Goal: Find specific page/section: Find specific page/section

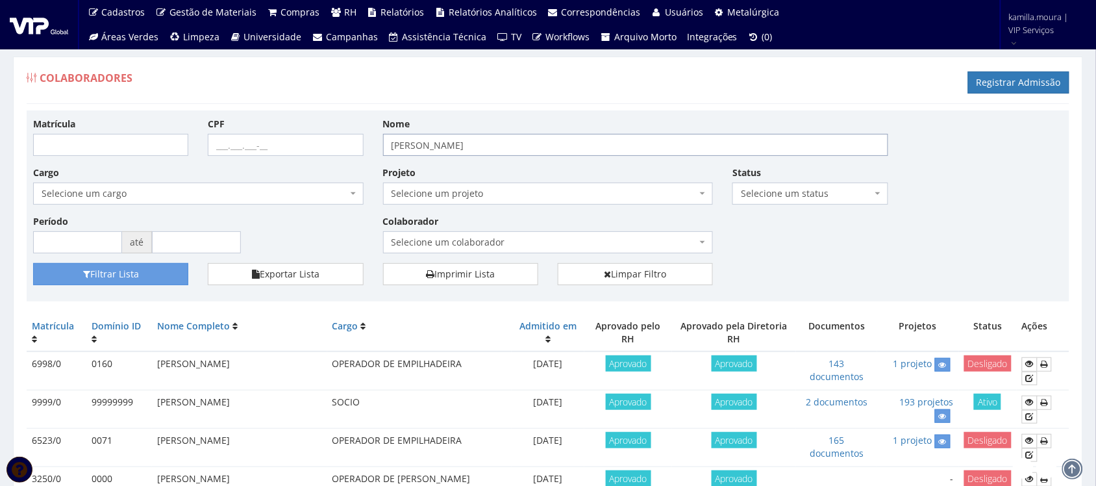
drag, startPoint x: 514, startPoint y: 146, endPoint x: 270, endPoint y: 153, distance: 244.3
click at [270, 153] on div "Matrícula CPF Nome [PERSON_NAME] Cargo Selecione um cargo G0610 D0029 - 4110-05…" at bounding box center [547, 190] width 1049 height 146
type input "VALDENINO"
click at [130, 273] on button "Filtrar Lista" at bounding box center [110, 274] width 155 height 22
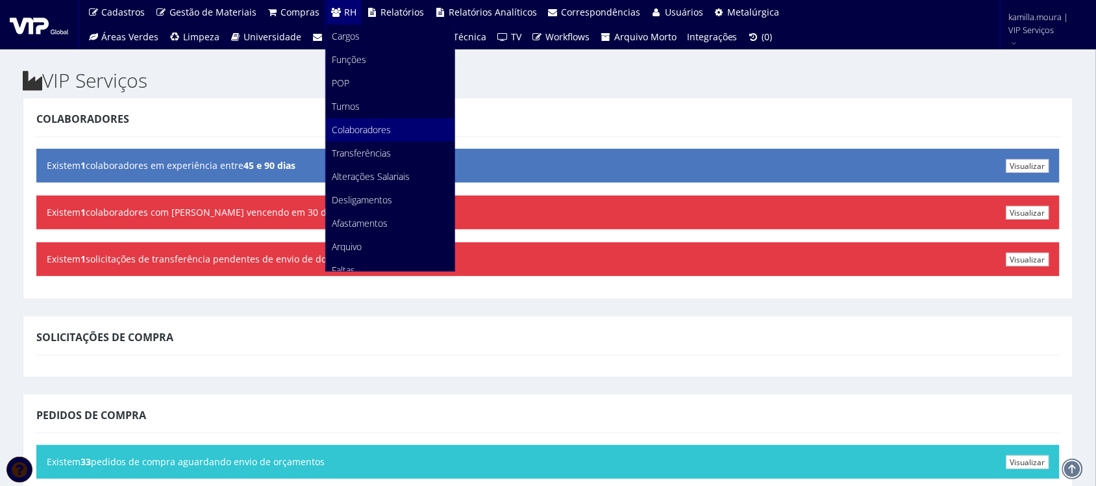
click at [346, 125] on span "Colaboradores" at bounding box center [361, 129] width 59 height 12
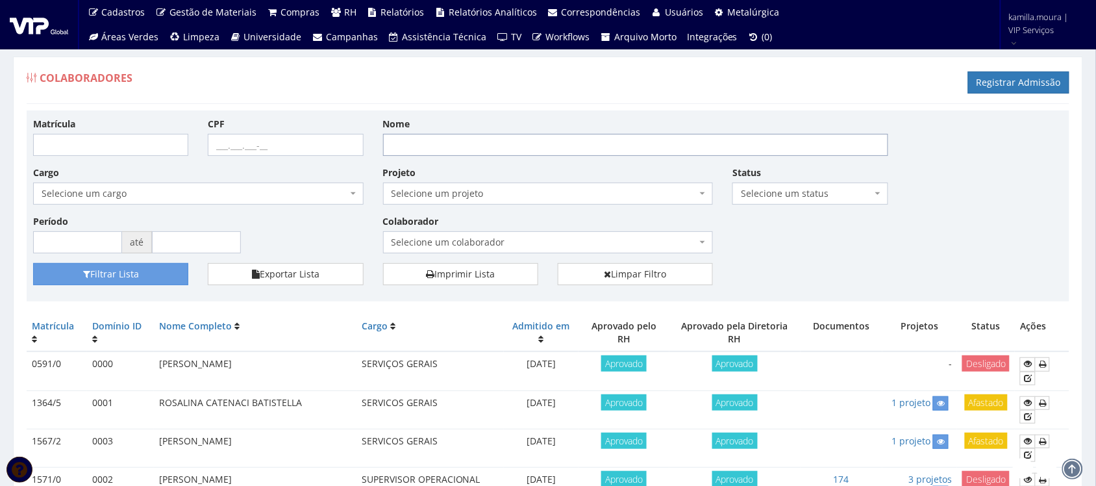
click at [473, 145] on input "Nome" at bounding box center [635, 145] width 505 height 22
type input "[PERSON_NAME]"
click at [138, 273] on button "Filtrar Lista" at bounding box center [110, 274] width 155 height 22
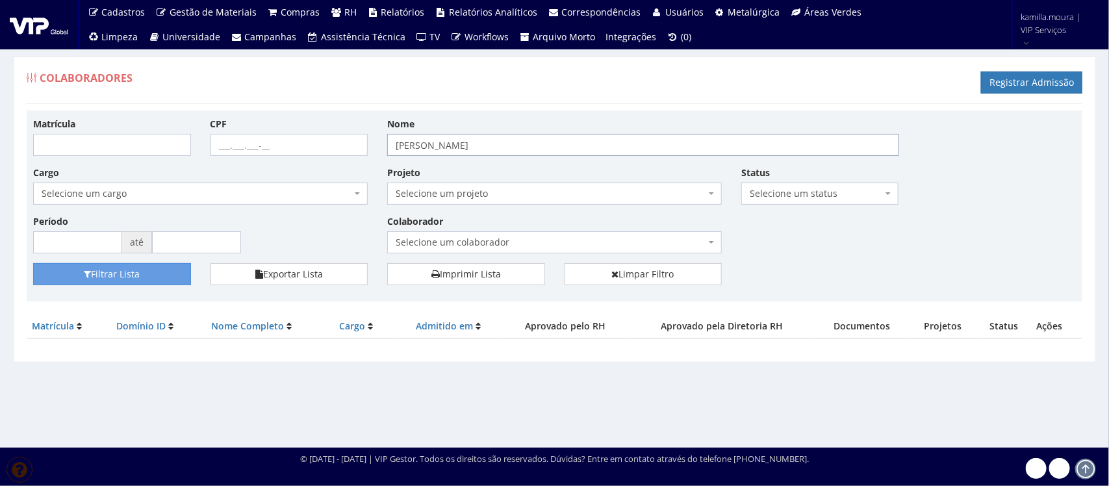
click at [469, 147] on input "[PERSON_NAME]" at bounding box center [643, 145] width 512 height 22
type input "VALDEVINO"
click at [134, 276] on button "Filtrar Lista" at bounding box center [112, 274] width 158 height 22
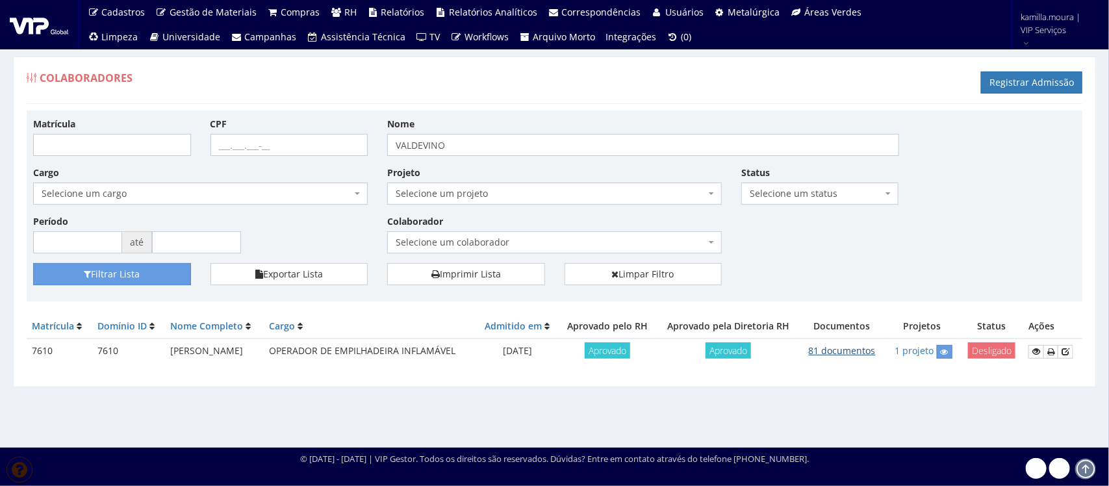
click at [832, 347] on link "81 documentos" at bounding box center [842, 350] width 67 height 12
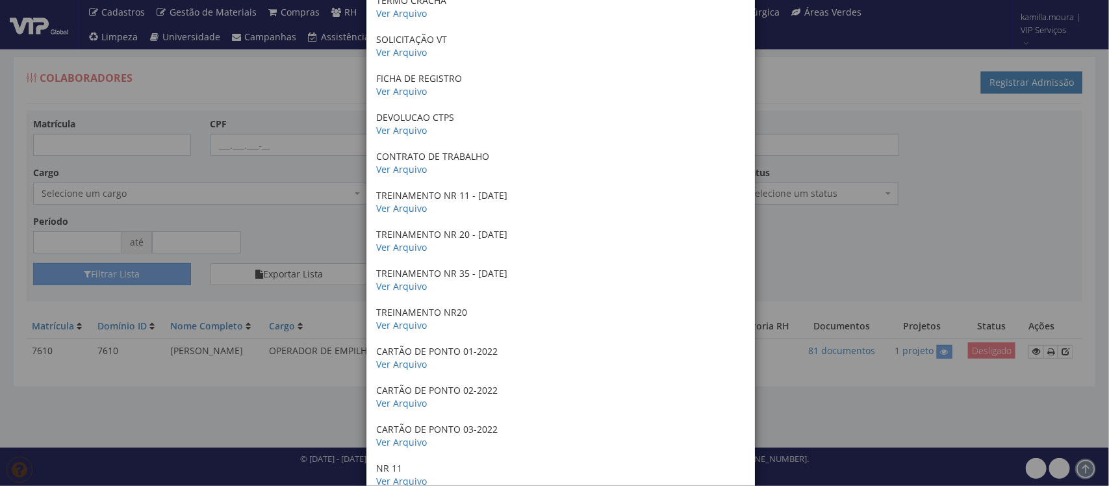
scroll to position [1705, 0]
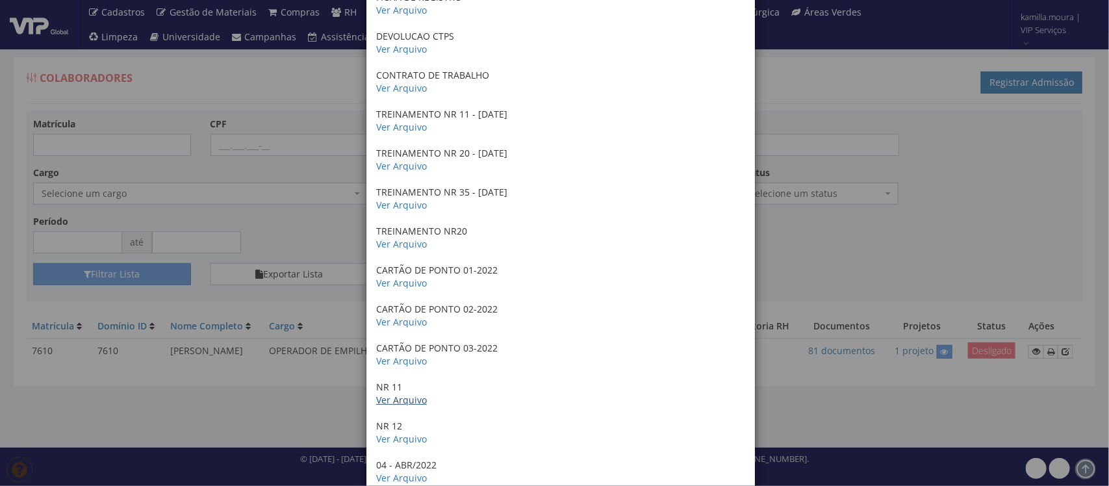
click at [405, 403] on link "Ver Arquivo" at bounding box center [401, 400] width 51 height 12
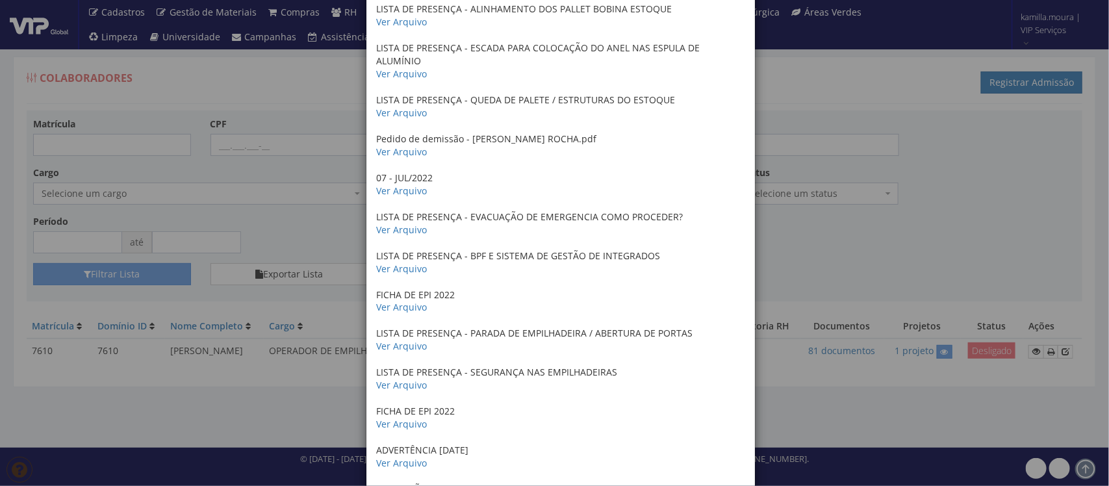
scroll to position [2517, 0]
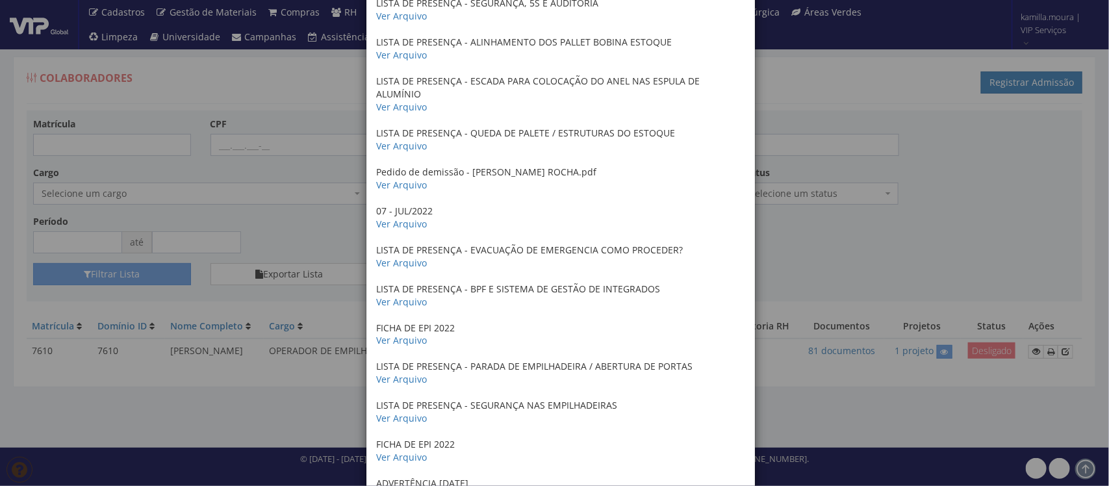
click at [1040, 351] on div "× Documentos / Colaborador: 7610 - VALDEVINO RIBEIRO DA ROCHA CARTÃO DE SUS Ver…" at bounding box center [554, 243] width 1109 height 486
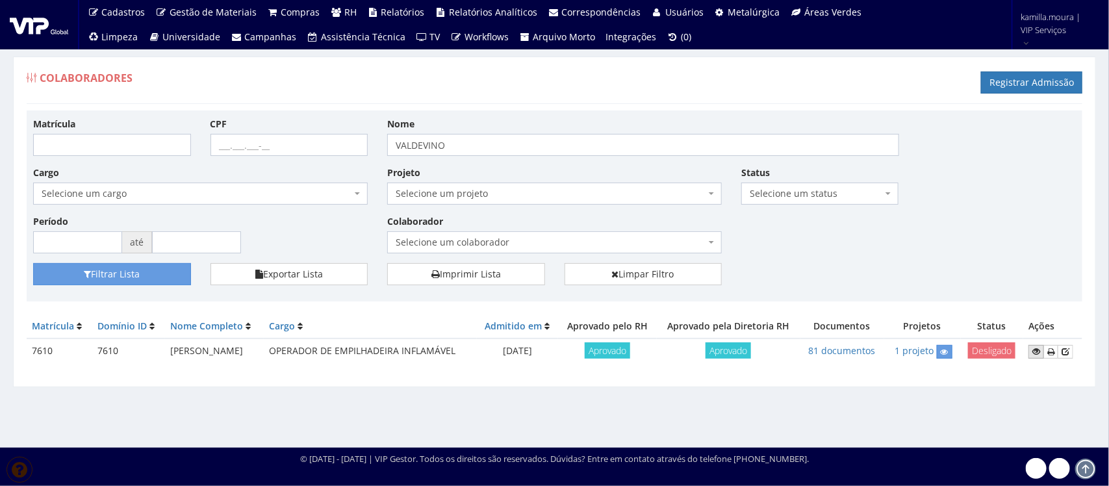
click at [1040, 351] on icon at bounding box center [1036, 351] width 8 height 9
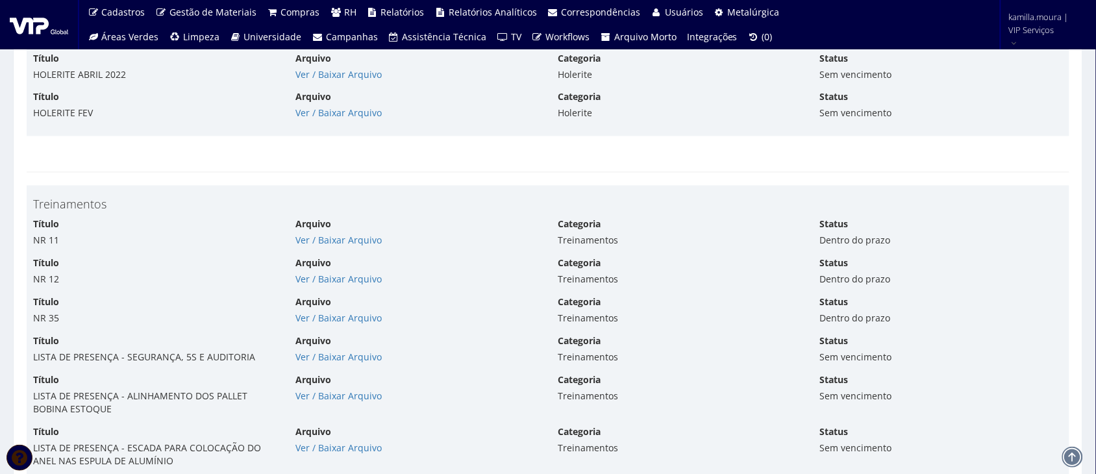
scroll to position [6494, 0]
click at [304, 247] on link "Ver / Baixar Arquivo" at bounding box center [338, 241] width 86 height 12
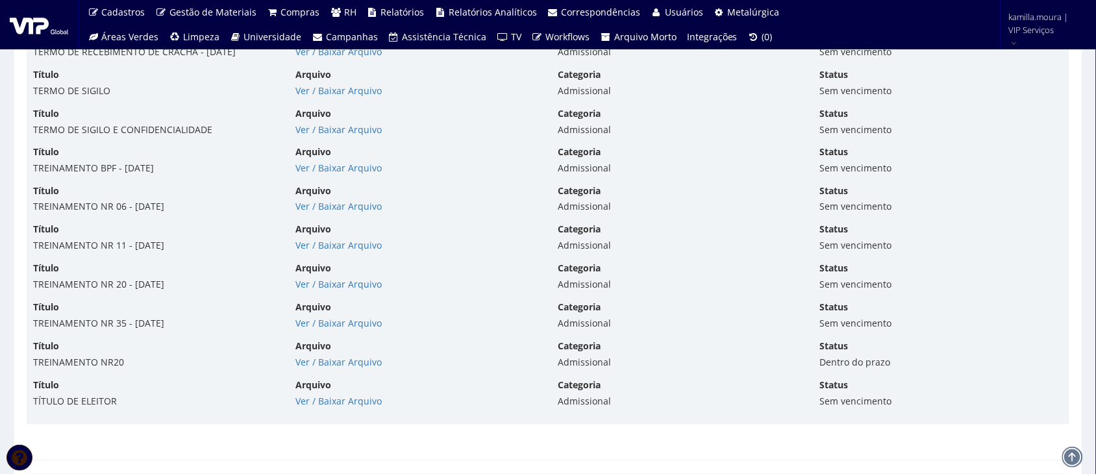
scroll to position [4952, 0]
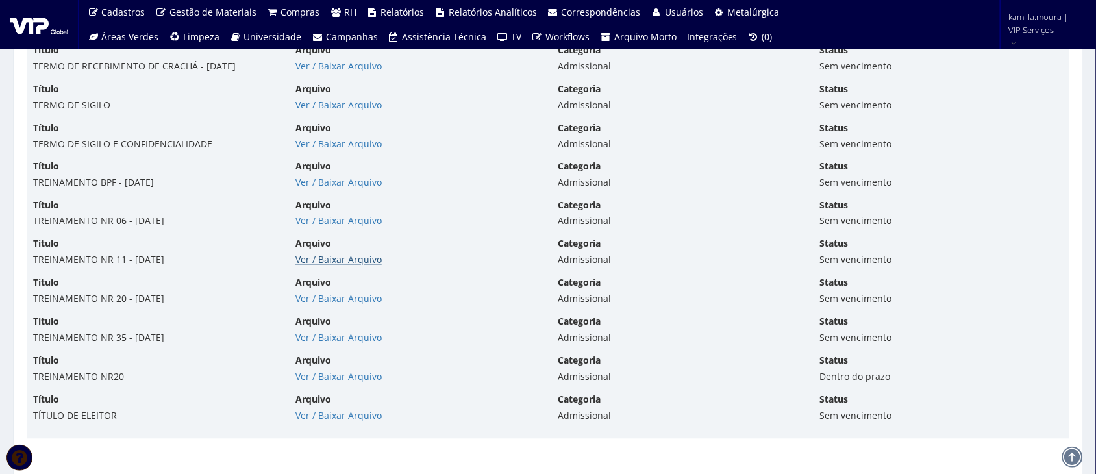
click at [319, 264] on link "Ver / Baixar Arquivo" at bounding box center [338, 260] width 86 height 12
